Goal: Task Accomplishment & Management: Use online tool/utility

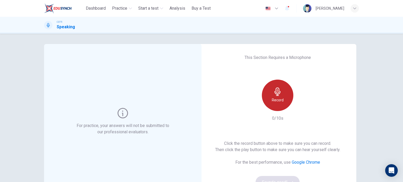
click at [278, 94] on icon "button" at bounding box center [278, 92] width 6 height 8
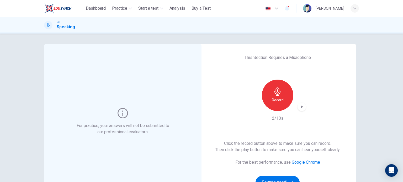
scroll to position [60, 0]
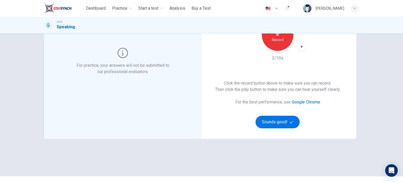
click at [301, 45] on icon "button" at bounding box center [301, 46] width 5 height 5
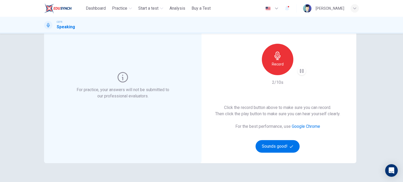
scroll to position [33, 0]
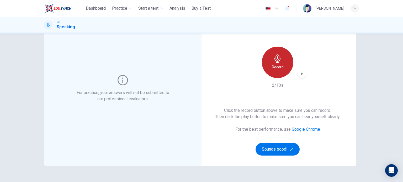
click at [275, 60] on icon "button" at bounding box center [278, 59] width 8 height 8
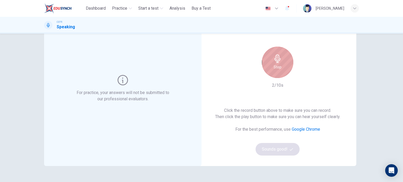
click at [275, 60] on icon "button" at bounding box center [278, 59] width 8 height 8
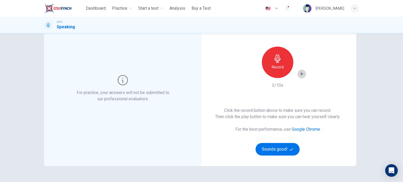
click at [299, 74] on icon "button" at bounding box center [301, 73] width 5 height 5
click at [284, 66] on div "Record" at bounding box center [278, 63] width 32 height 32
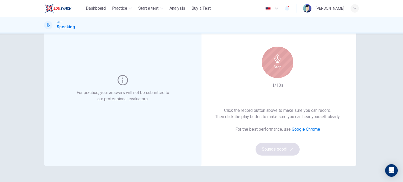
click at [284, 66] on div "Stop" at bounding box center [278, 63] width 32 height 32
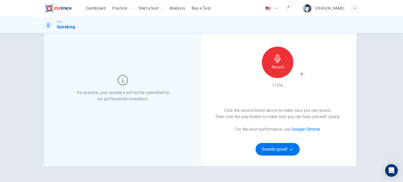
scroll to position [0, 0]
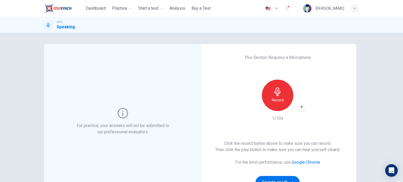
click at [300, 109] on icon "button" at bounding box center [301, 106] width 5 height 5
click at [300, 109] on icon "button" at bounding box center [302, 107] width 4 height 4
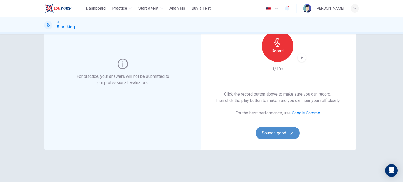
click at [287, 134] on button "Sounds good!" at bounding box center [278, 133] width 44 height 13
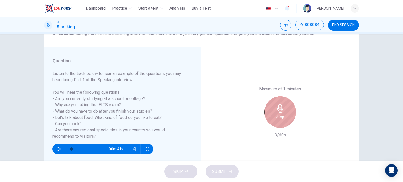
click at [287, 114] on div "Stop" at bounding box center [281, 113] width 32 height 32
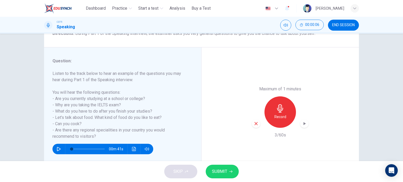
click at [305, 123] on icon "button" at bounding box center [304, 123] width 5 height 5
click at [254, 124] on icon "button" at bounding box center [256, 124] width 5 height 5
